Goal: Navigation & Orientation: Find specific page/section

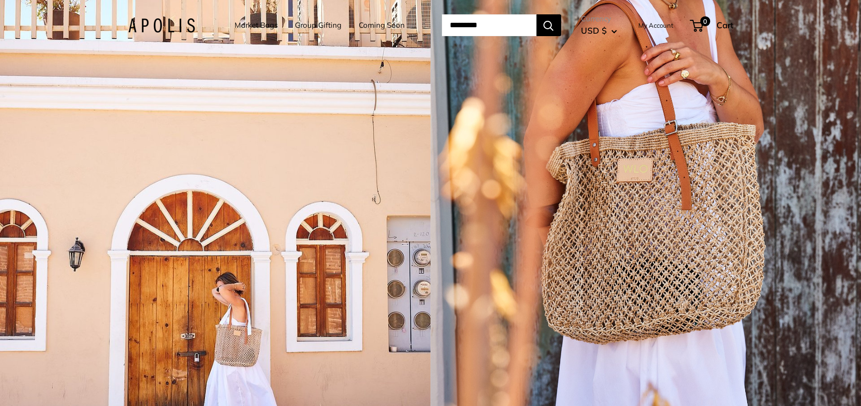
click at [239, 25] on link "Market Bags" at bounding box center [255, 25] width 43 height 14
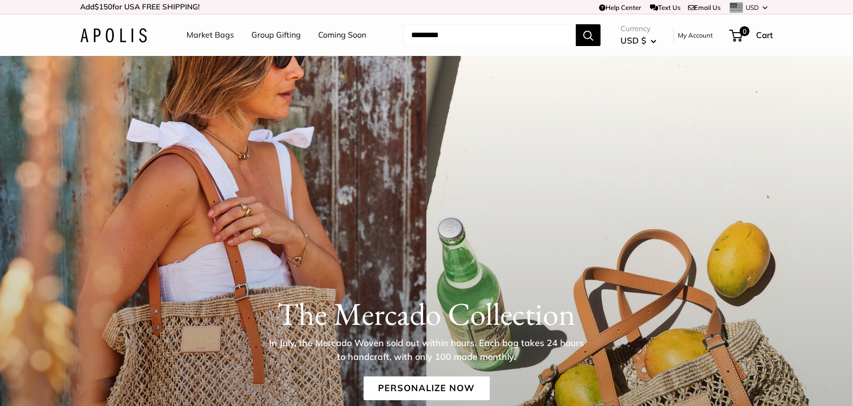
click at [220, 37] on link "Market Bags" at bounding box center [209, 35] width 47 height 15
